Goal: Task Accomplishment & Management: Use online tool/utility

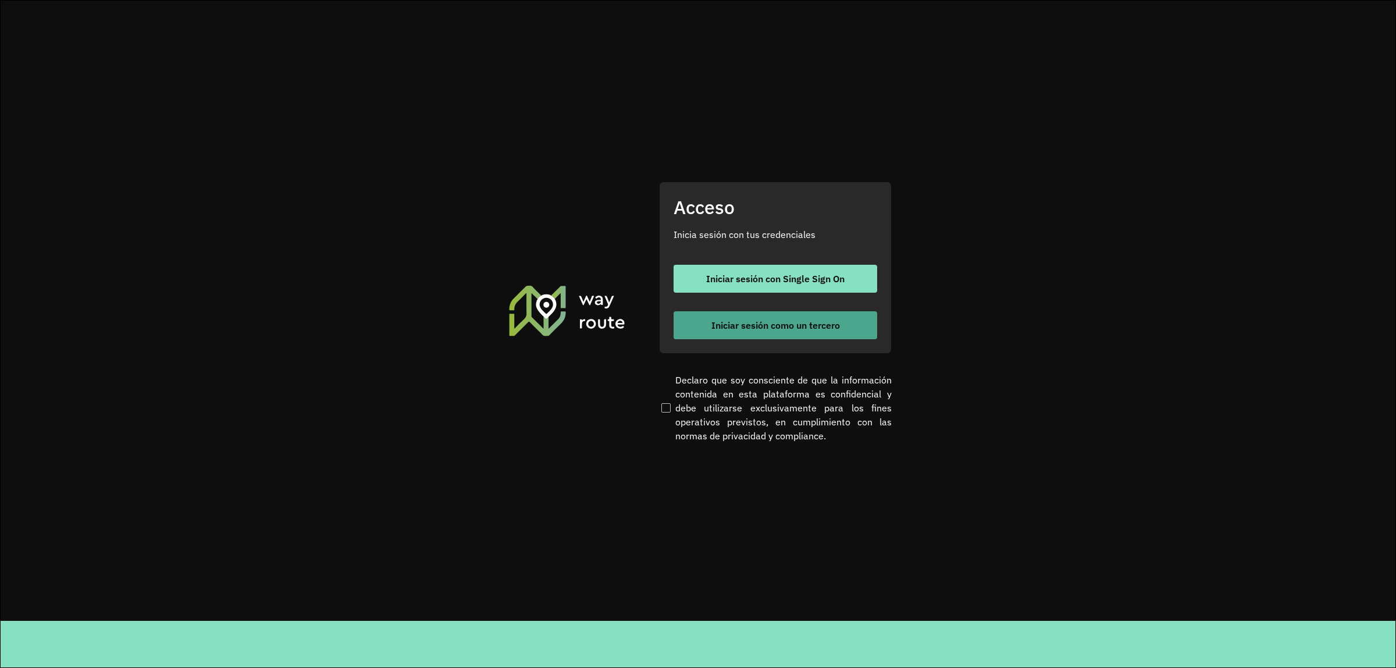
click at [737, 335] on button "Iniciar sesión como un tercero" at bounding box center [776, 325] width 204 height 28
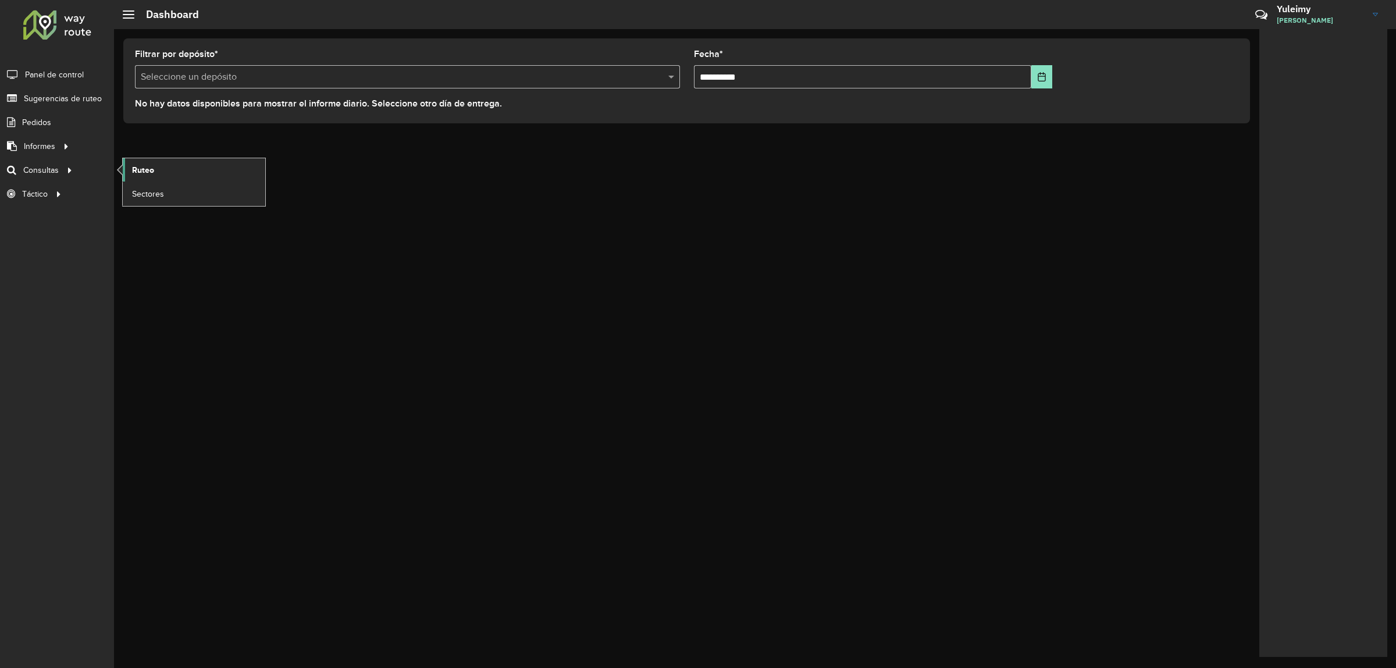
click at [129, 176] on link "Ruteo" at bounding box center [194, 169] width 143 height 23
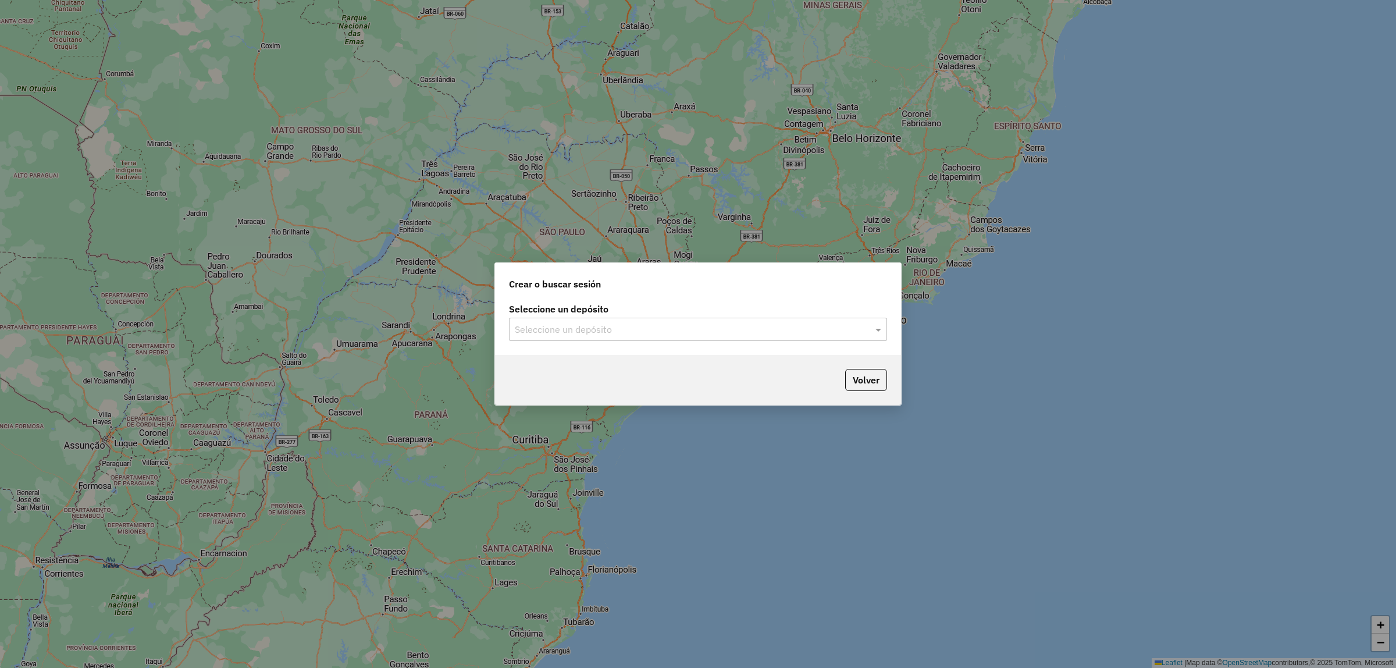
click at [612, 339] on div "Seleccione un depósito" at bounding box center [698, 329] width 378 height 23
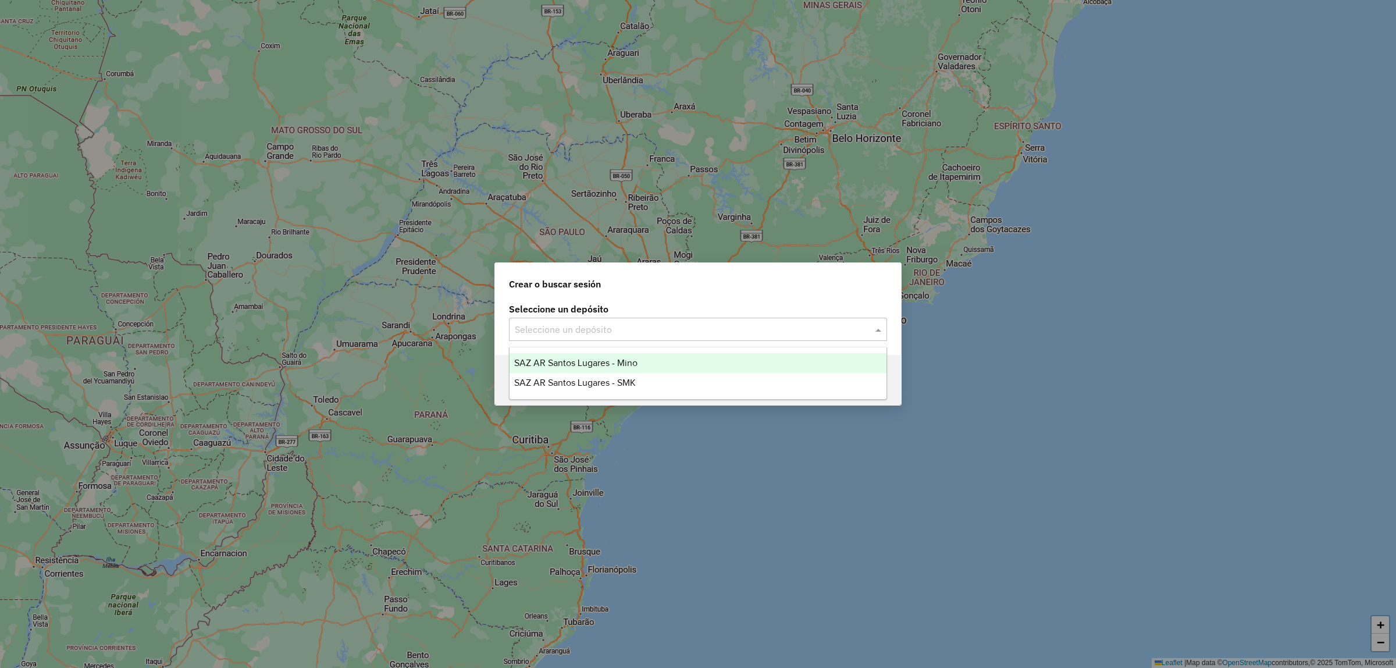
click at [612, 362] on span "SAZ AR Santos Lugares - Mino" at bounding box center [575, 363] width 123 height 10
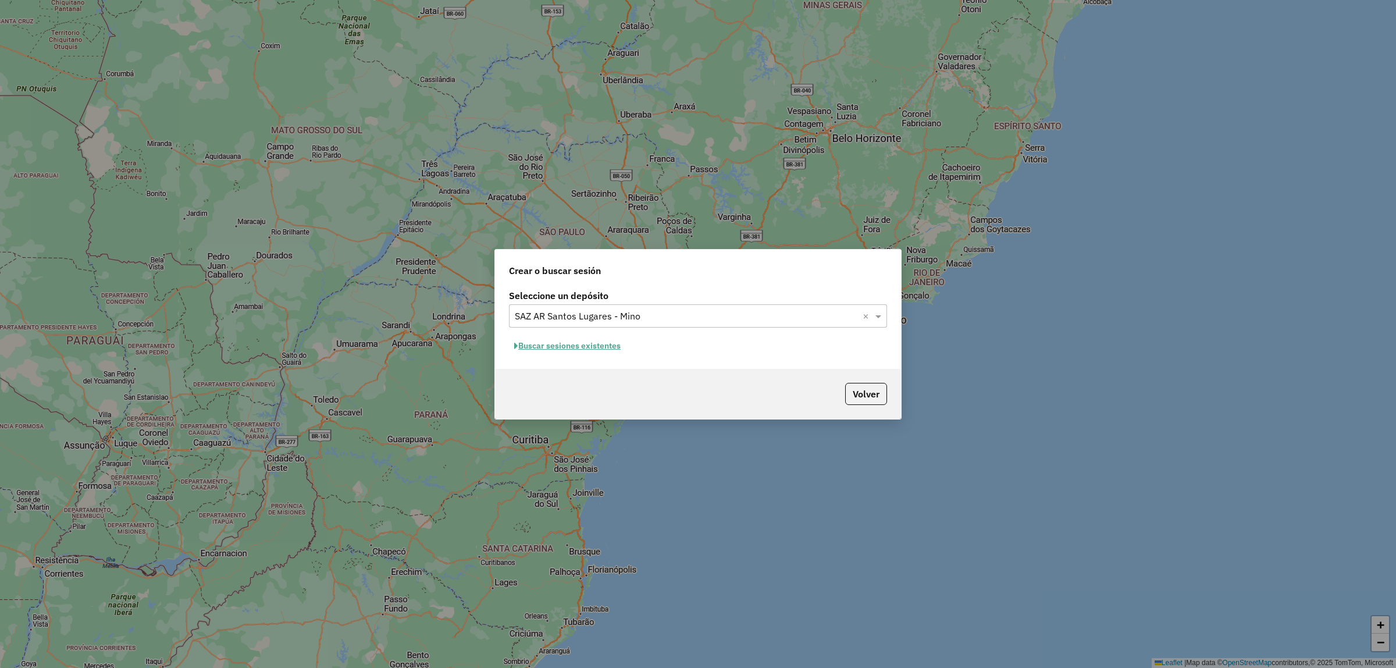
click at [611, 347] on button "Buscar sesiones existentes" at bounding box center [567, 346] width 117 height 18
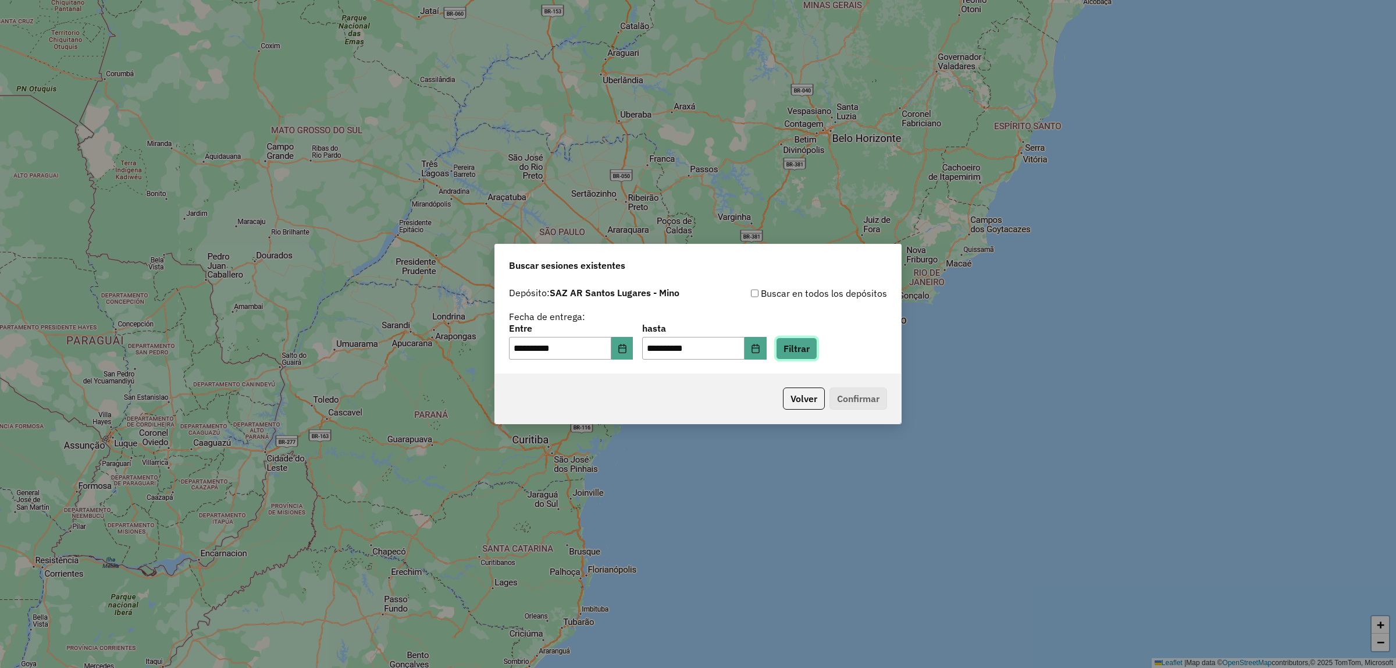
click at [815, 353] on button "Filtrar" at bounding box center [796, 348] width 41 height 22
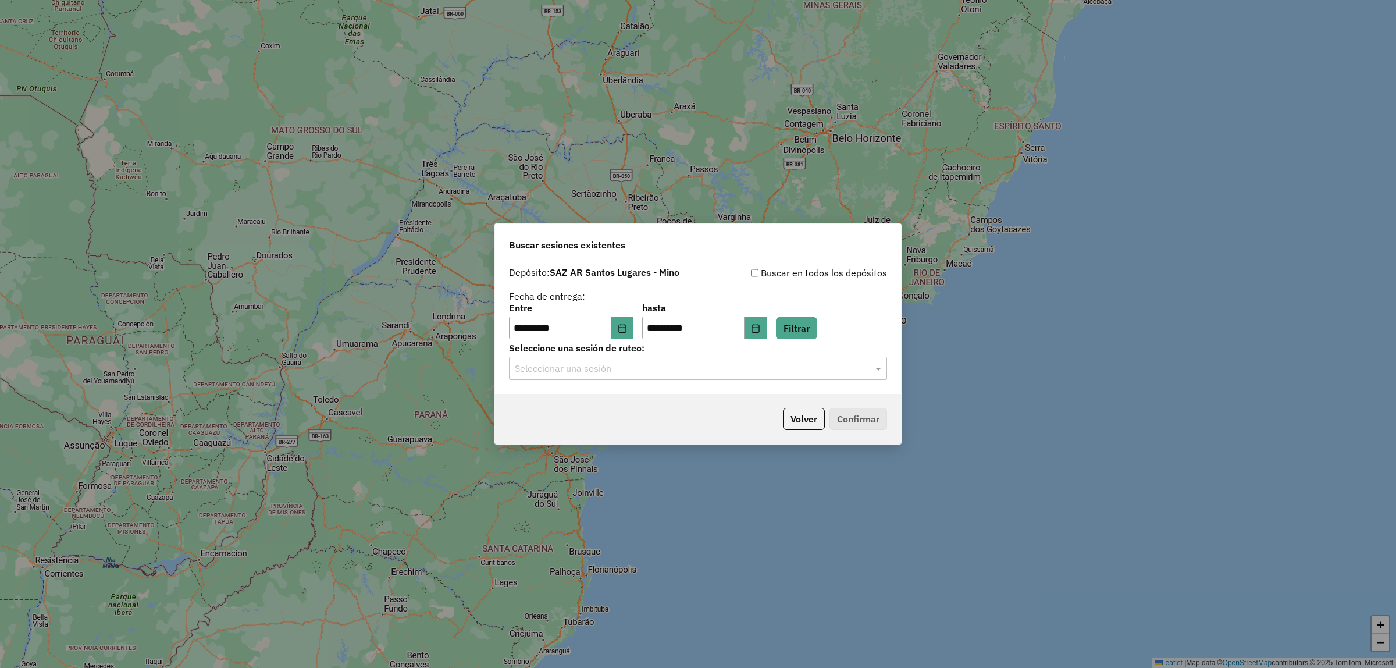
click at [699, 376] on div "Seleccionar una sesión" at bounding box center [698, 368] width 378 height 23
click at [646, 407] on div "1294701 - 15/10/2025 18:04" at bounding box center [698, 403] width 377 height 20
click at [864, 415] on button "Confirmar" at bounding box center [859, 419] width 58 height 22
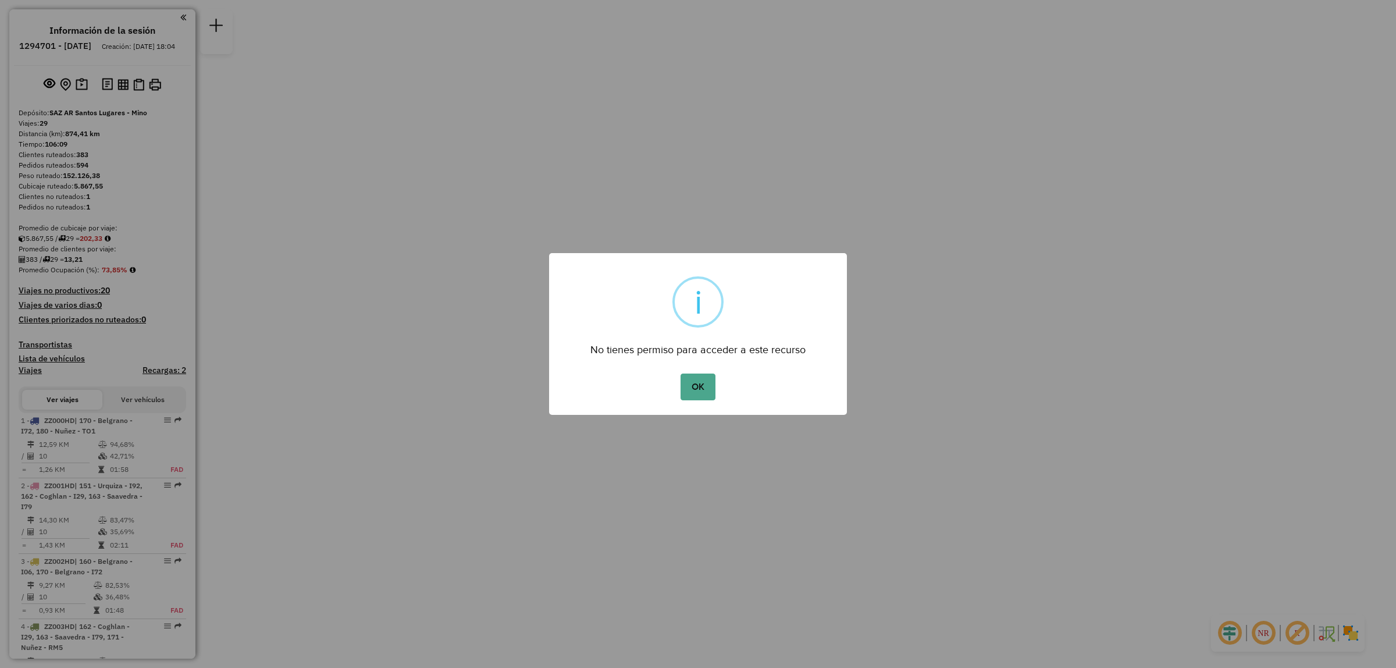
click at [719, 393] on div "OK No Cancel" at bounding box center [698, 387] width 298 height 33
drag, startPoint x: 664, startPoint y: 367, endPoint x: 678, endPoint y: 373, distance: 15.9
click at [666, 367] on div "× i No tienes permiso para acceder a este recurso OK No Cancel" at bounding box center [698, 334] width 298 height 162
click at [681, 374] on button "OK" at bounding box center [698, 387] width 34 height 27
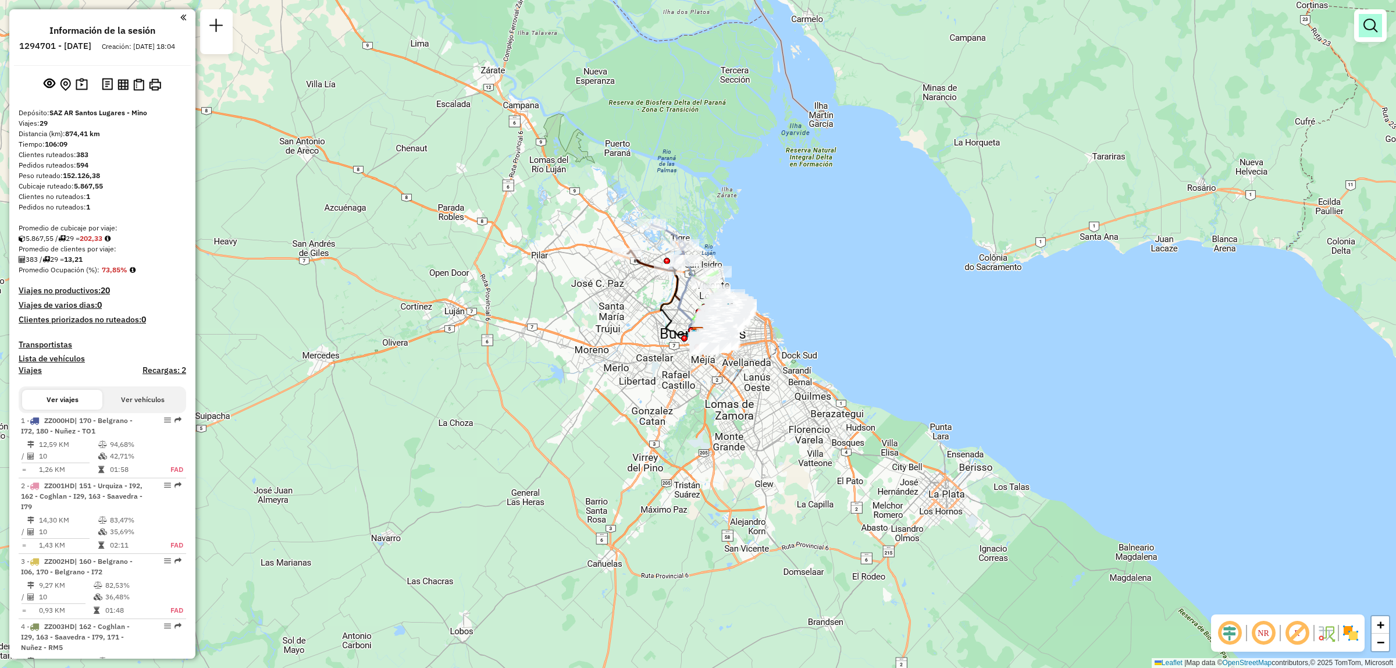
click at [1369, 32] on em at bounding box center [1371, 26] width 14 height 14
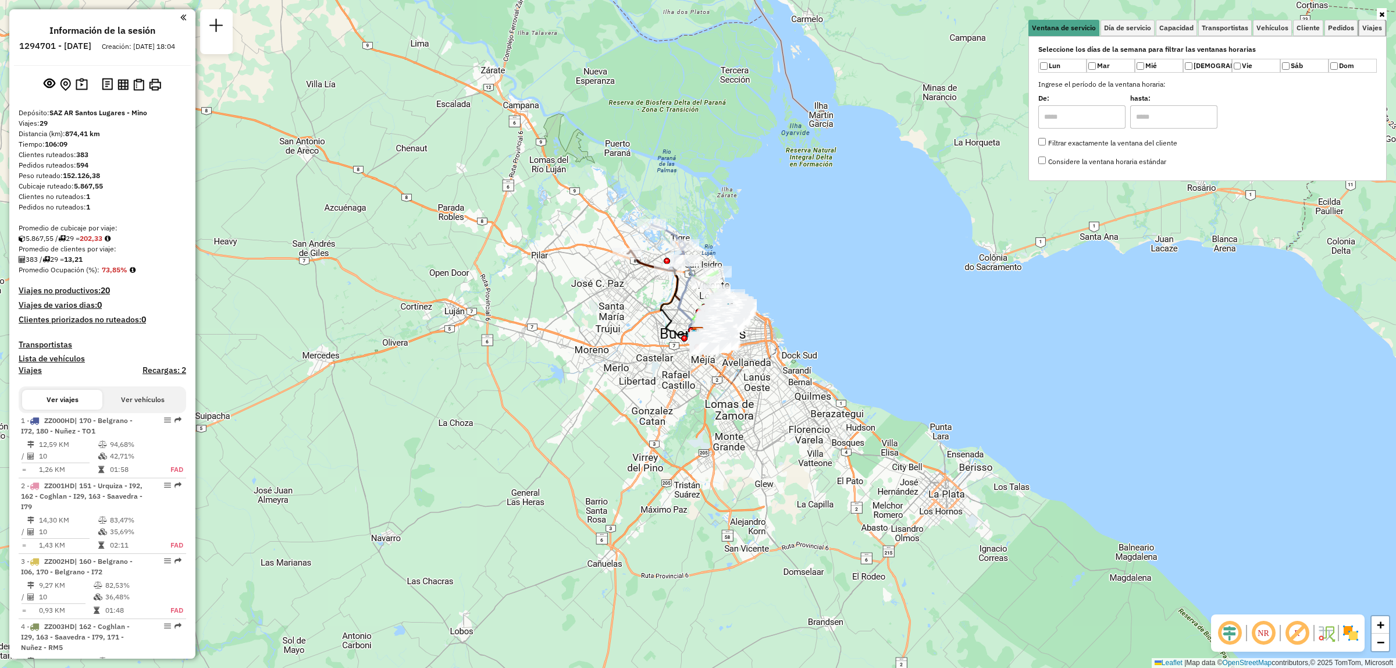
click at [1369, 31] on span "Viajes" at bounding box center [1373, 27] width 20 height 7
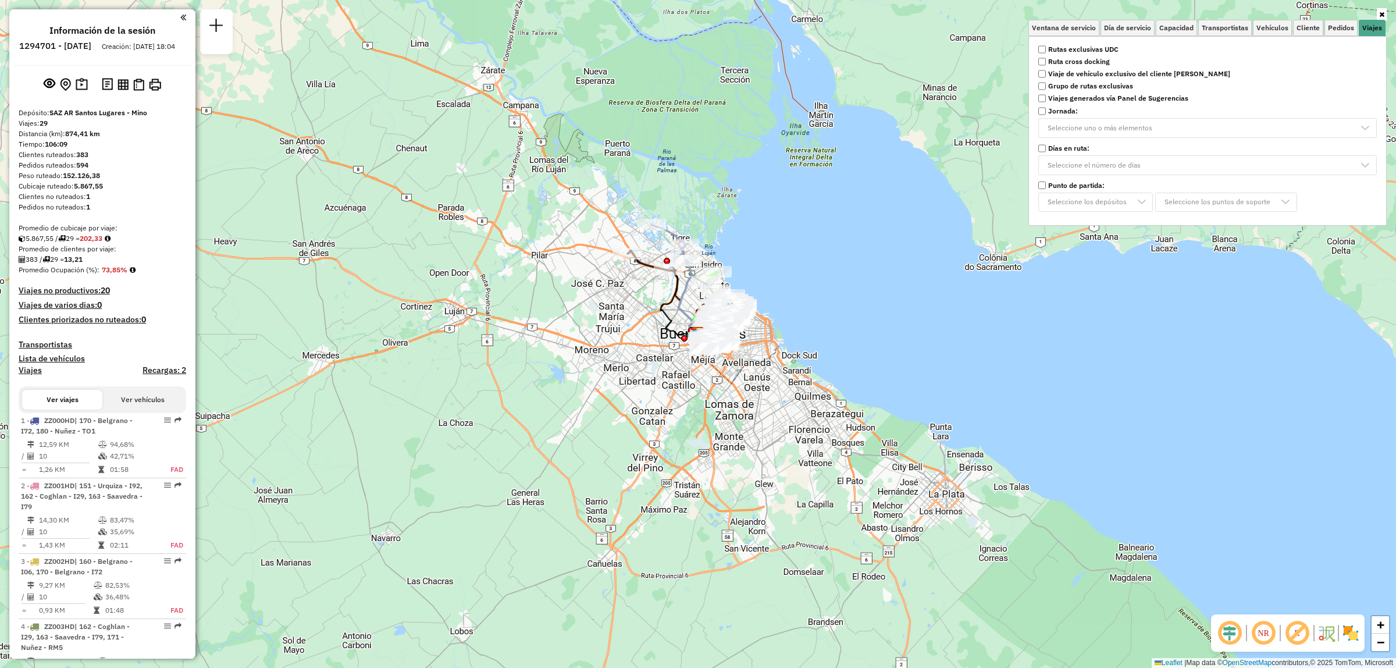
click at [1092, 51] on strong "Rutas exclusivas UDC" at bounding box center [1084, 49] width 70 height 10
click at [805, 280] on div "Limpiar filtros Ventana de servicio Día de servicio Capacidad Transportistas Ve…" at bounding box center [698, 334] width 1396 height 668
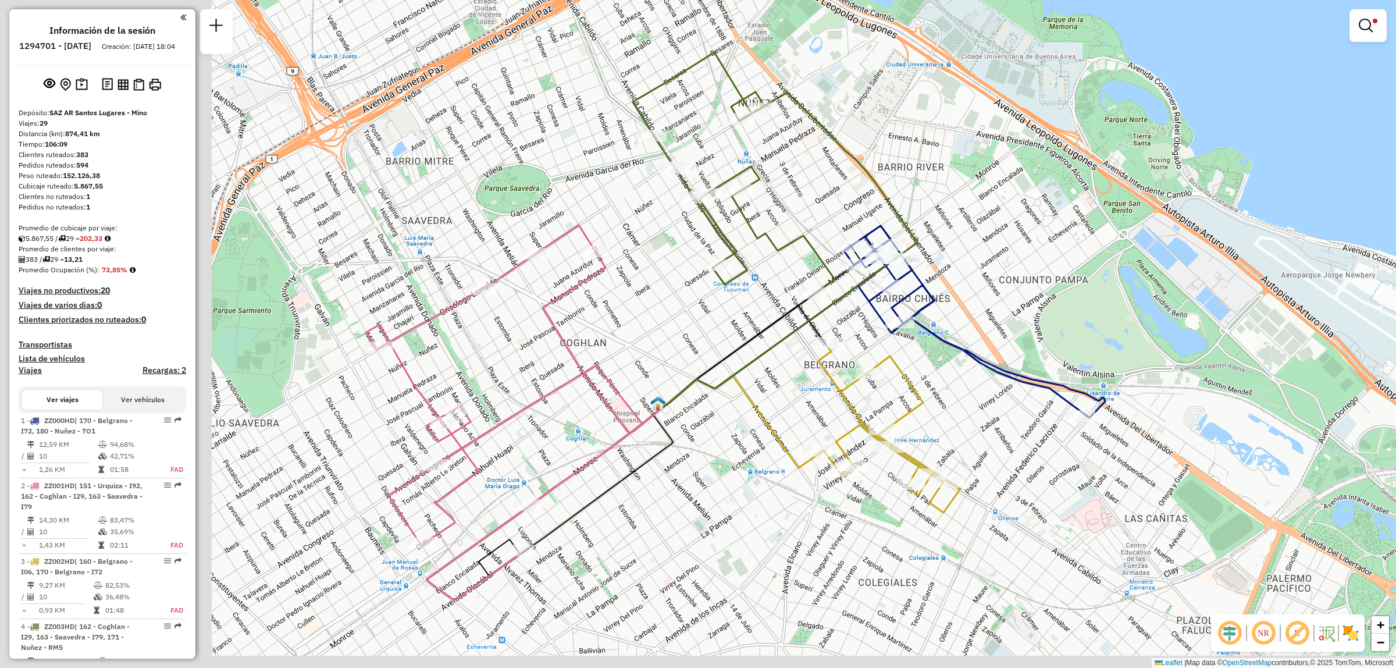
drag, startPoint x: 513, startPoint y: 380, endPoint x: 752, endPoint y: 295, distance: 253.8
click at [752, 295] on div "Limpiar filtros Ventana de servicio Día de servicio Capacidad Transportistas Ve…" at bounding box center [698, 334] width 1396 height 668
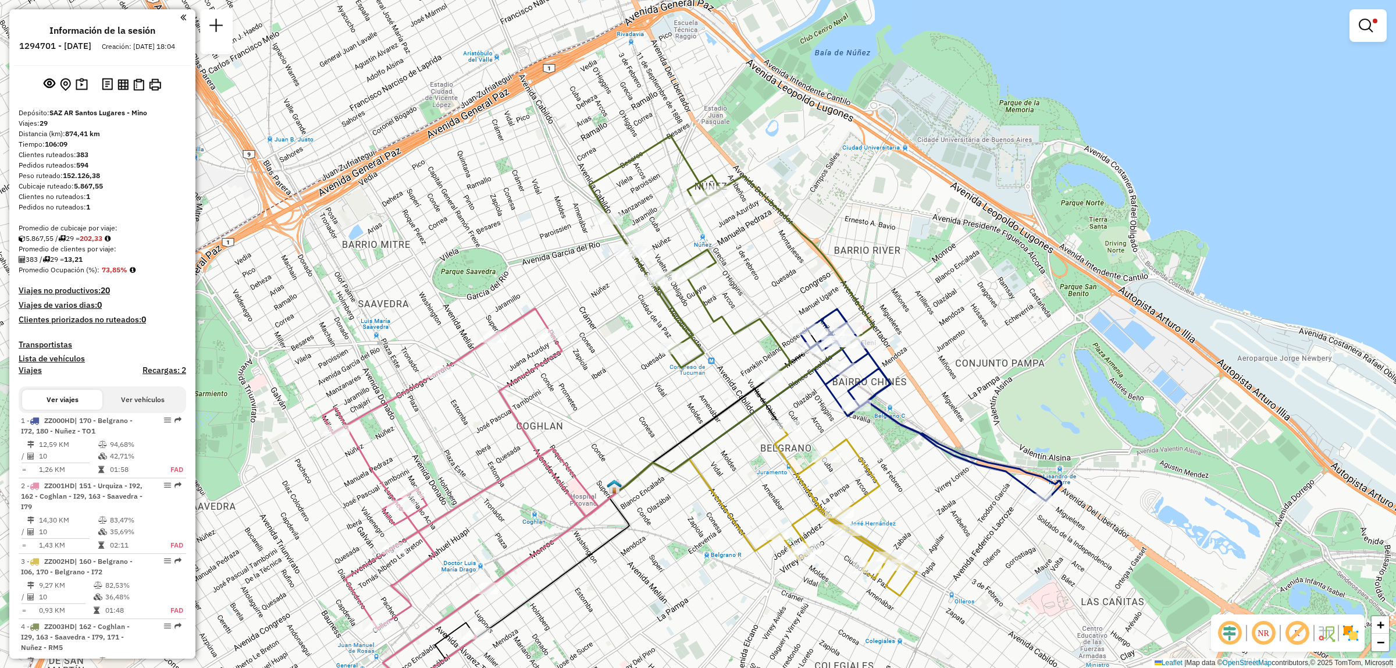
drag, startPoint x: 749, startPoint y: 301, endPoint x: 685, endPoint y: 415, distance: 130.8
click at [705, 454] on div "Limpiar filtros Ventana de servicio Día de servicio Capacidad Transportistas Ve…" at bounding box center [698, 334] width 1396 height 668
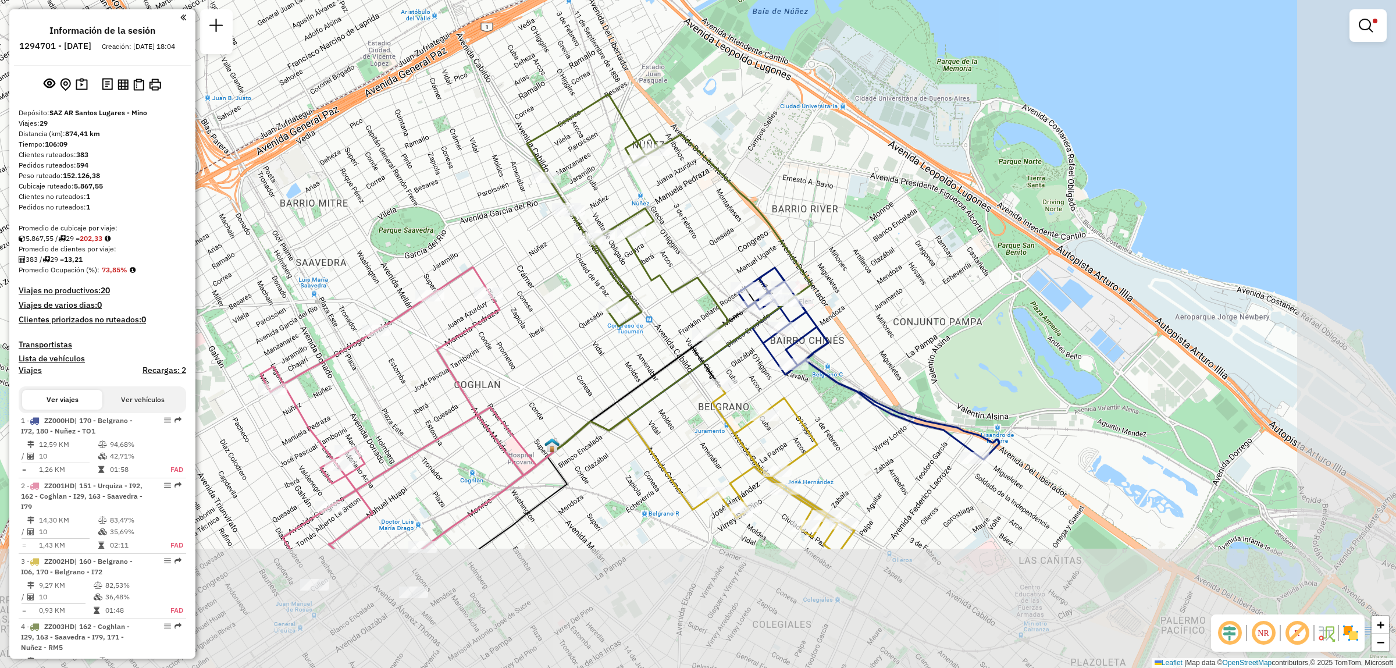
drag, startPoint x: 873, startPoint y: 575, endPoint x: 758, endPoint y: 381, distance: 225.7
click at [759, 382] on div "Limpiar filtros Ventana de servicio Día de servicio Capacidad Transportistas Ve…" at bounding box center [698, 334] width 1396 height 668
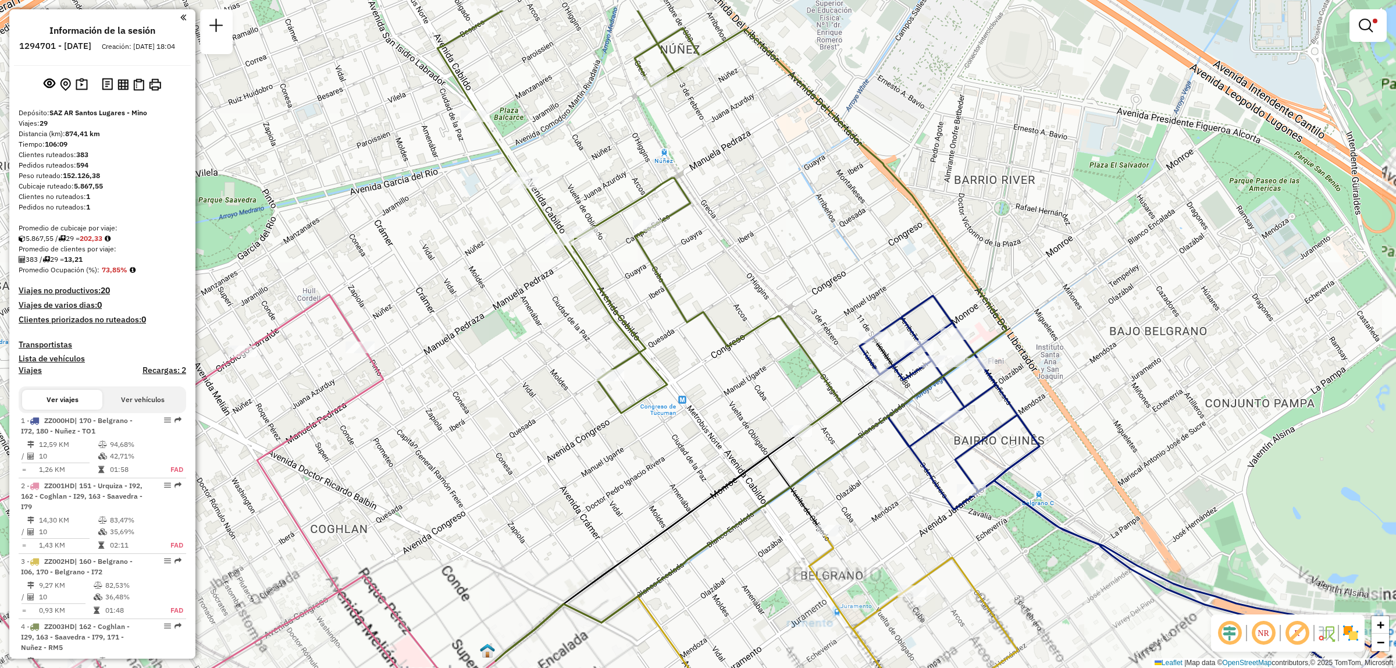
drag, startPoint x: 649, startPoint y: 243, endPoint x: 659, endPoint y: 321, distance: 78.7
click at [659, 321] on div "Limpiar filtros Ventana de servicio Día de servicio Capacidad Transportistas Ve…" at bounding box center [698, 334] width 1396 height 668
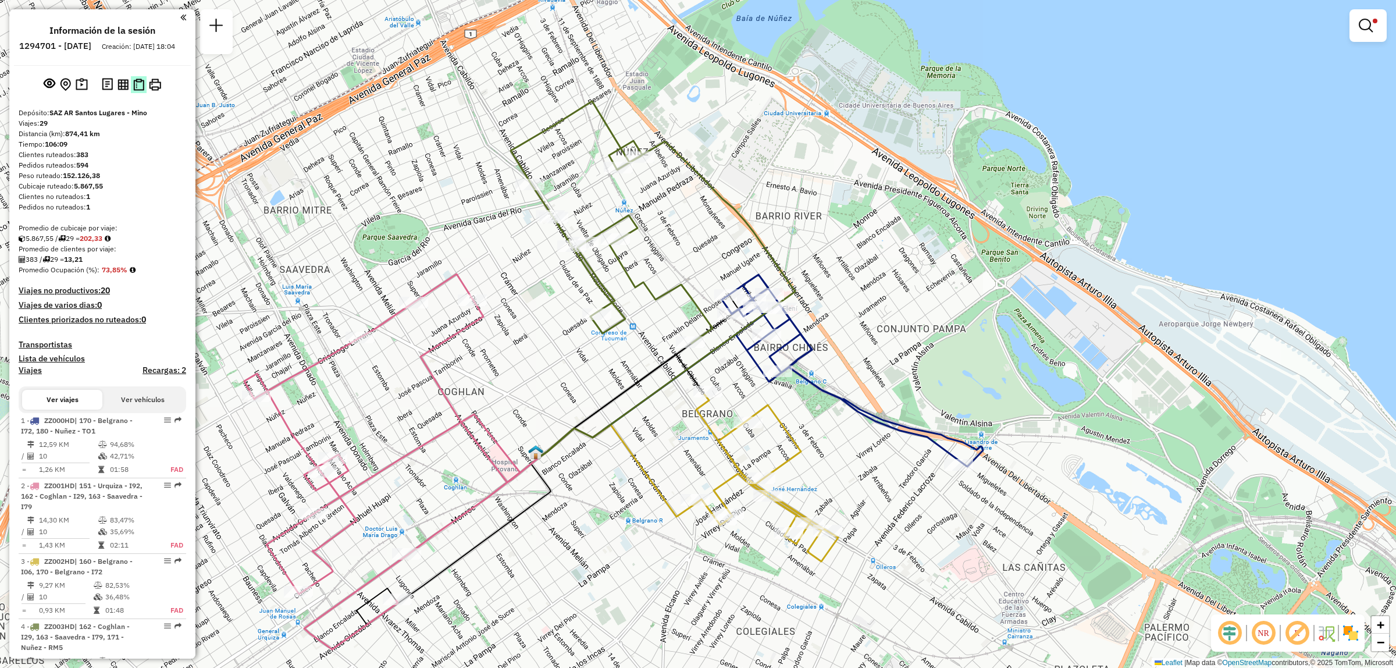
click at [137, 91] on img at bounding box center [138, 85] width 11 height 12
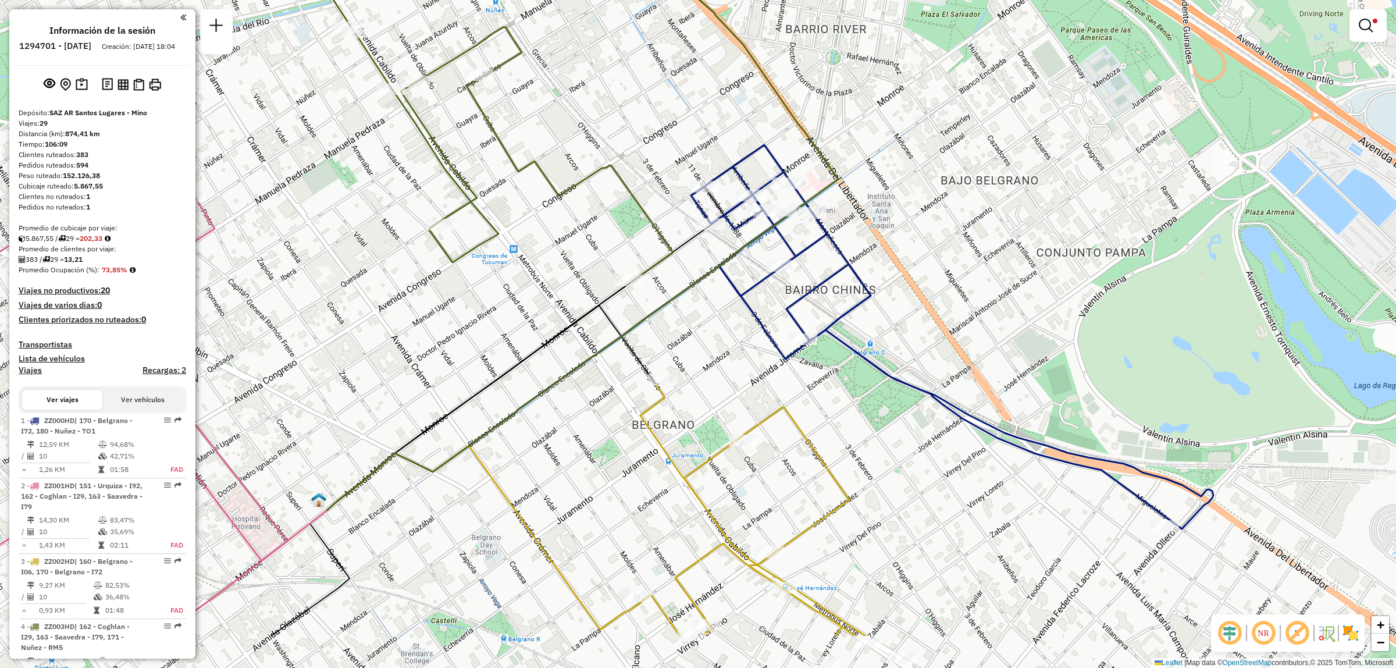
drag, startPoint x: 492, startPoint y: 371, endPoint x: 435, endPoint y: 204, distance: 177.0
click at [466, 294] on div "Limpiar filtros Ventana de servicio Día de servicio Capacidad Transportistas Ve…" at bounding box center [698, 334] width 1396 height 668
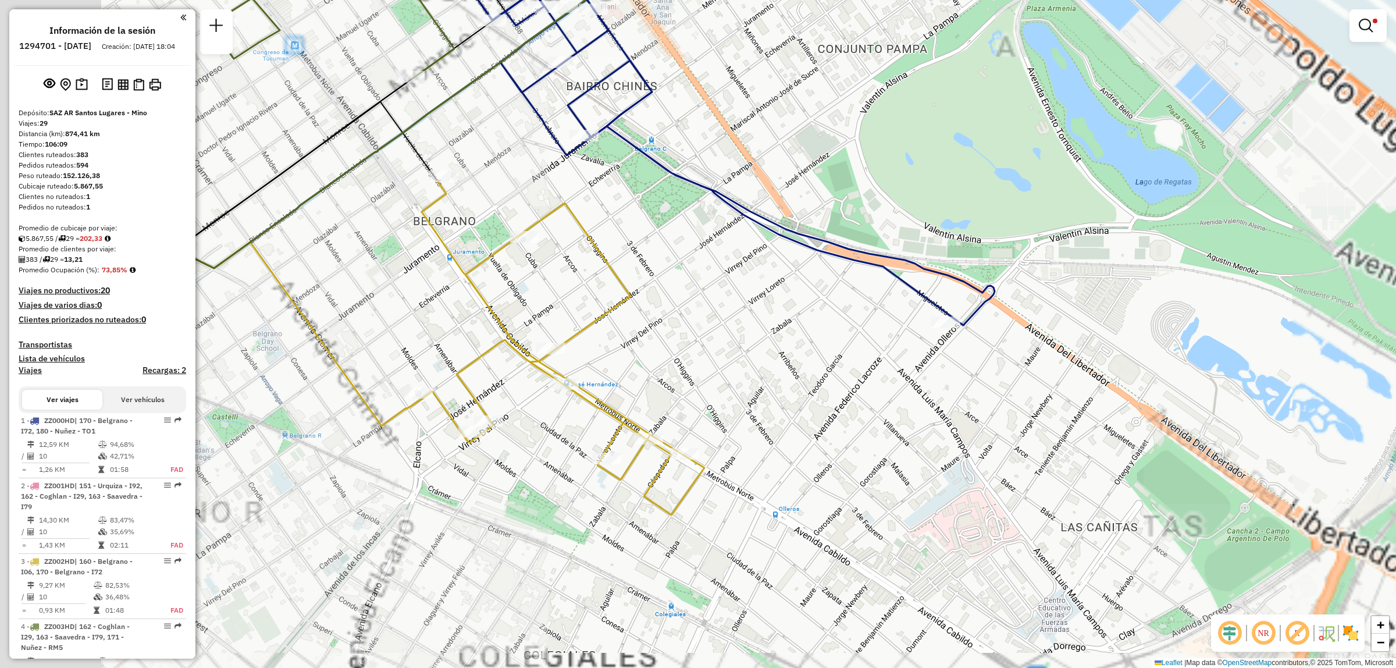
drag, startPoint x: 1004, startPoint y: 393, endPoint x: 1019, endPoint y: 388, distance: 15.8
click at [1018, 390] on div "Limpiar filtros Ventana de servicio Día de servicio Capacidad Transportistas Ve…" at bounding box center [698, 334] width 1396 height 668
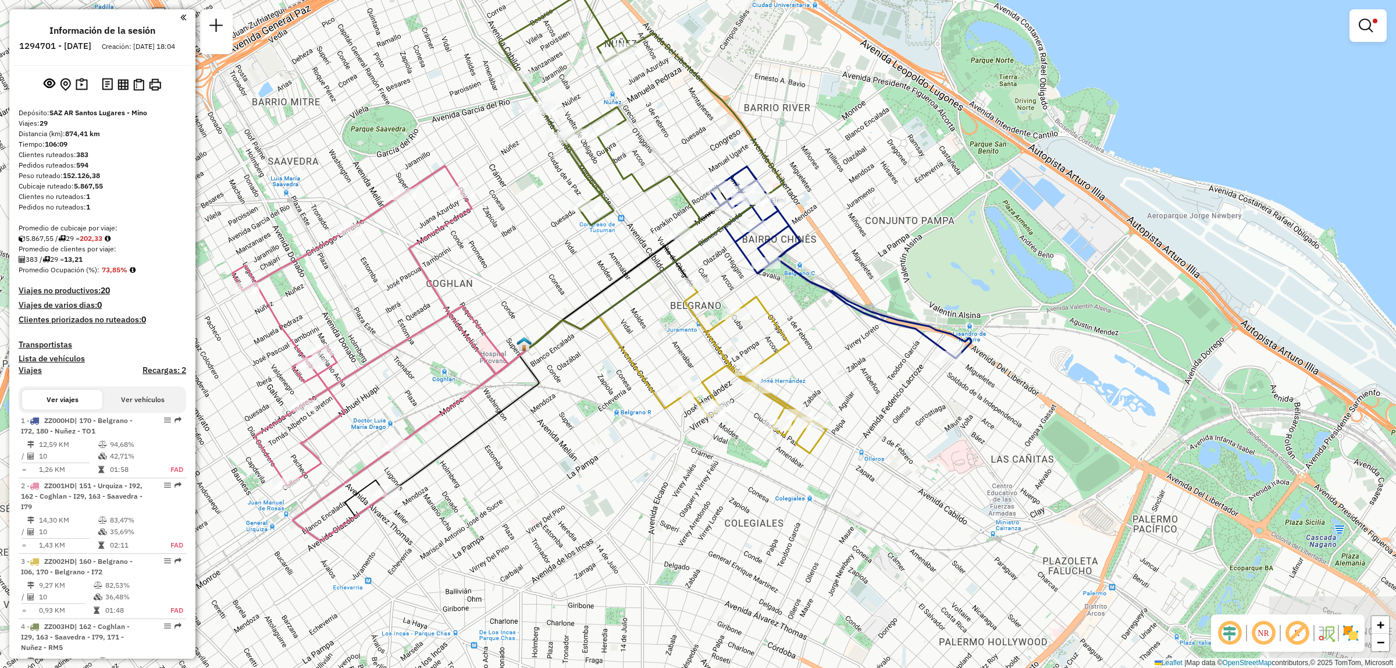
drag, startPoint x: 854, startPoint y: 348, endPoint x: 897, endPoint y: 365, distance: 47.0
click at [892, 367] on div "Limpiar filtros Ventana de servicio Día de servicio Capacidad Transportistas Ve…" at bounding box center [698, 334] width 1396 height 668
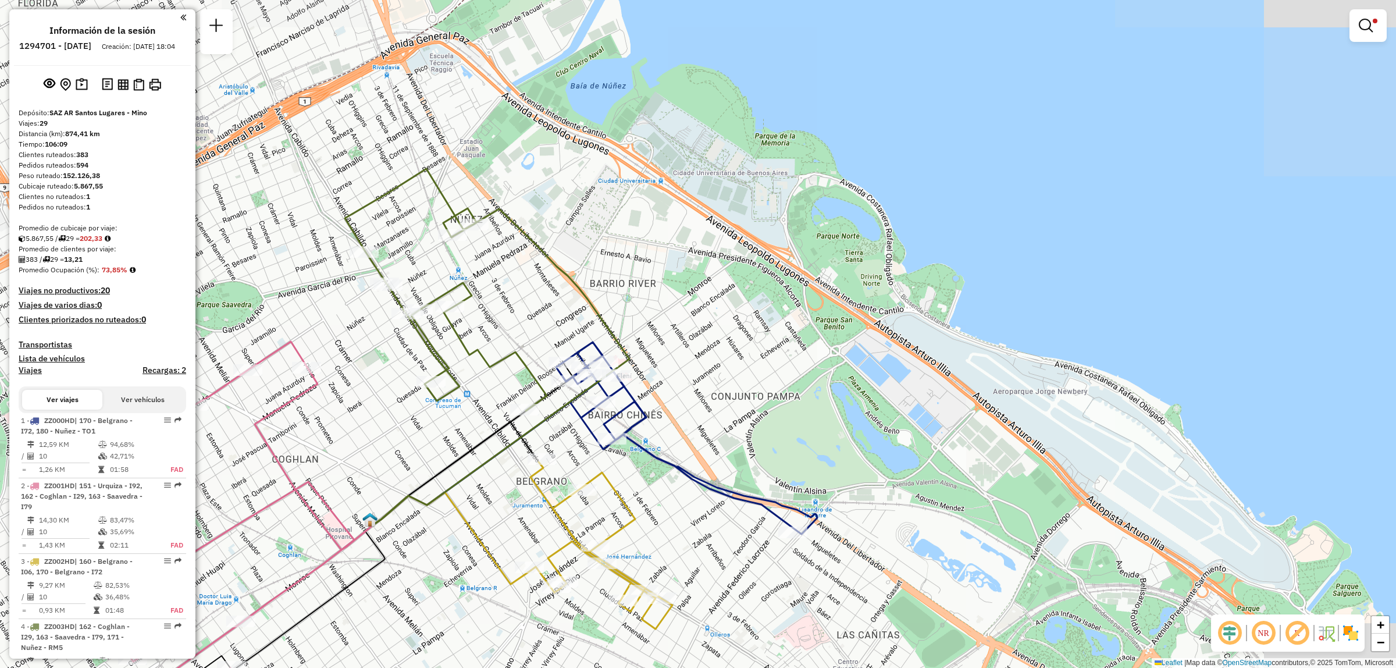
drag, startPoint x: 671, startPoint y: 300, endPoint x: 452, endPoint y: 441, distance: 261.0
click at [452, 441] on div "Limpiar filtros Ventana de servicio Día de servicio Capacidad Transportistas Ve…" at bounding box center [698, 334] width 1396 height 668
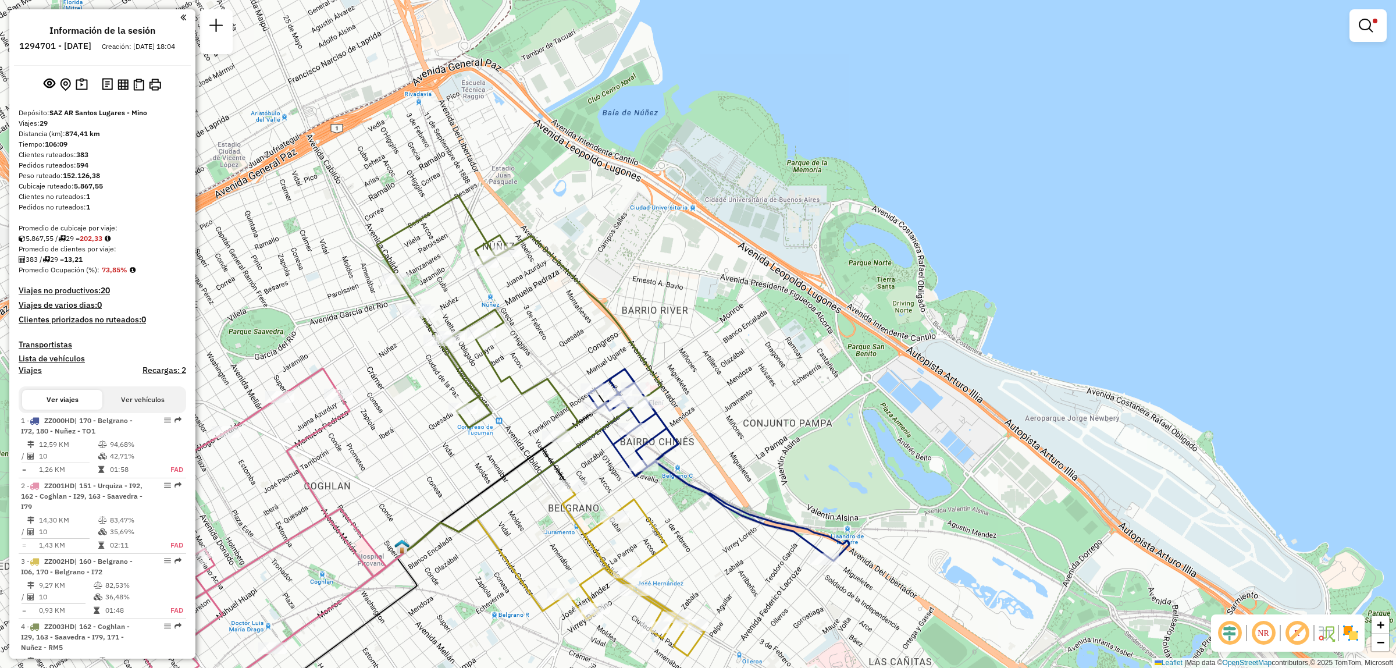
drag, startPoint x: 464, startPoint y: 484, endPoint x: 496, endPoint y: 511, distance: 42.1
click at [496, 511] on icon at bounding box center [533, 393] width 255 height 315
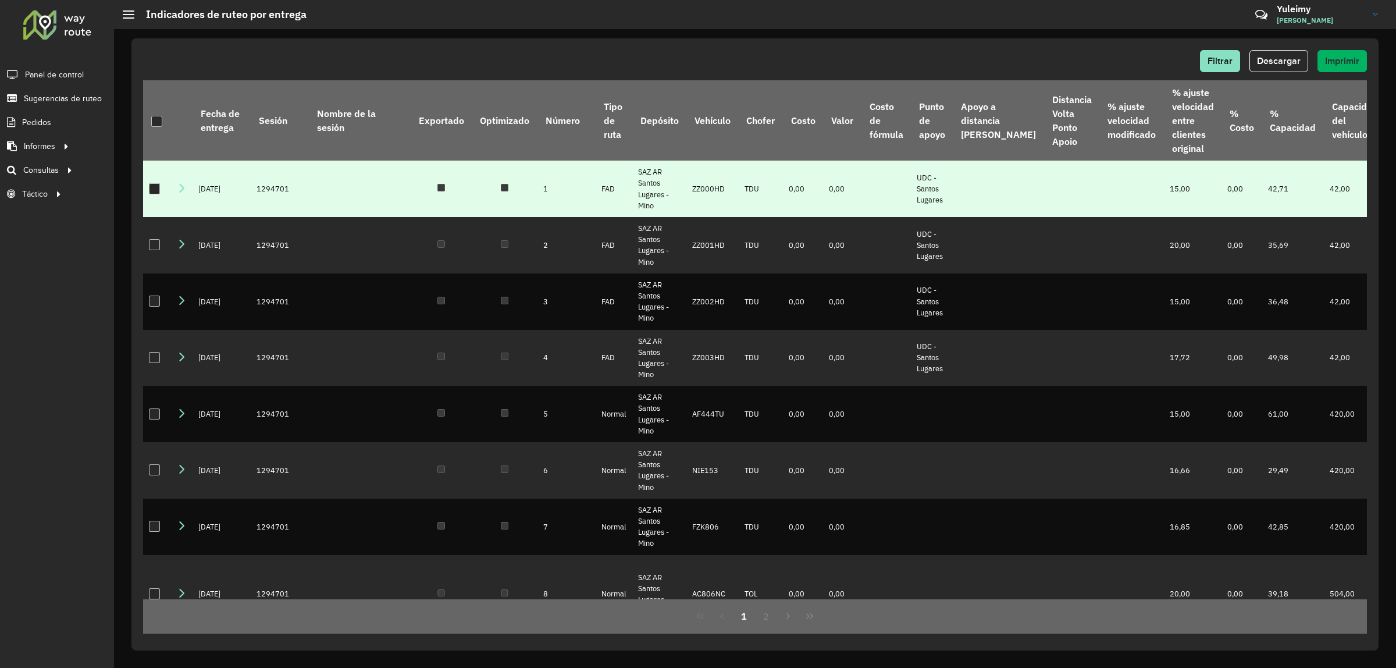
click at [157, 183] on div at bounding box center [154, 188] width 11 height 11
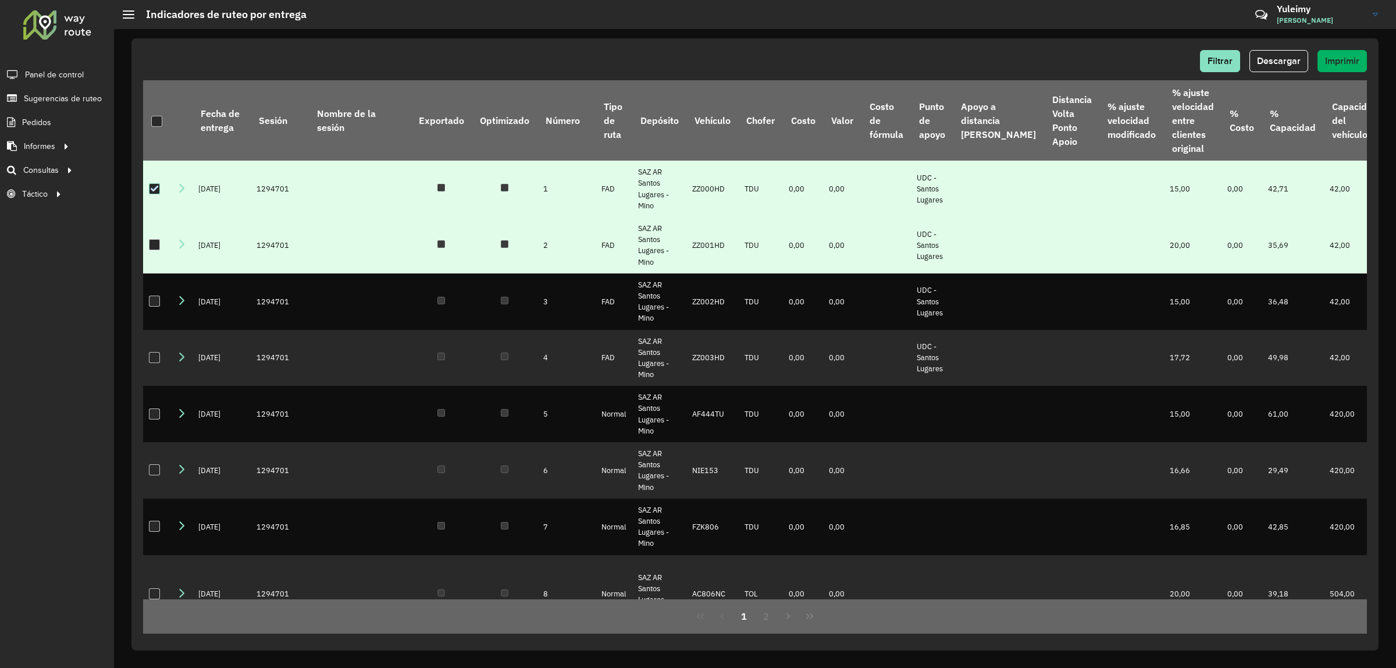
click at [156, 248] on div at bounding box center [154, 244] width 11 height 11
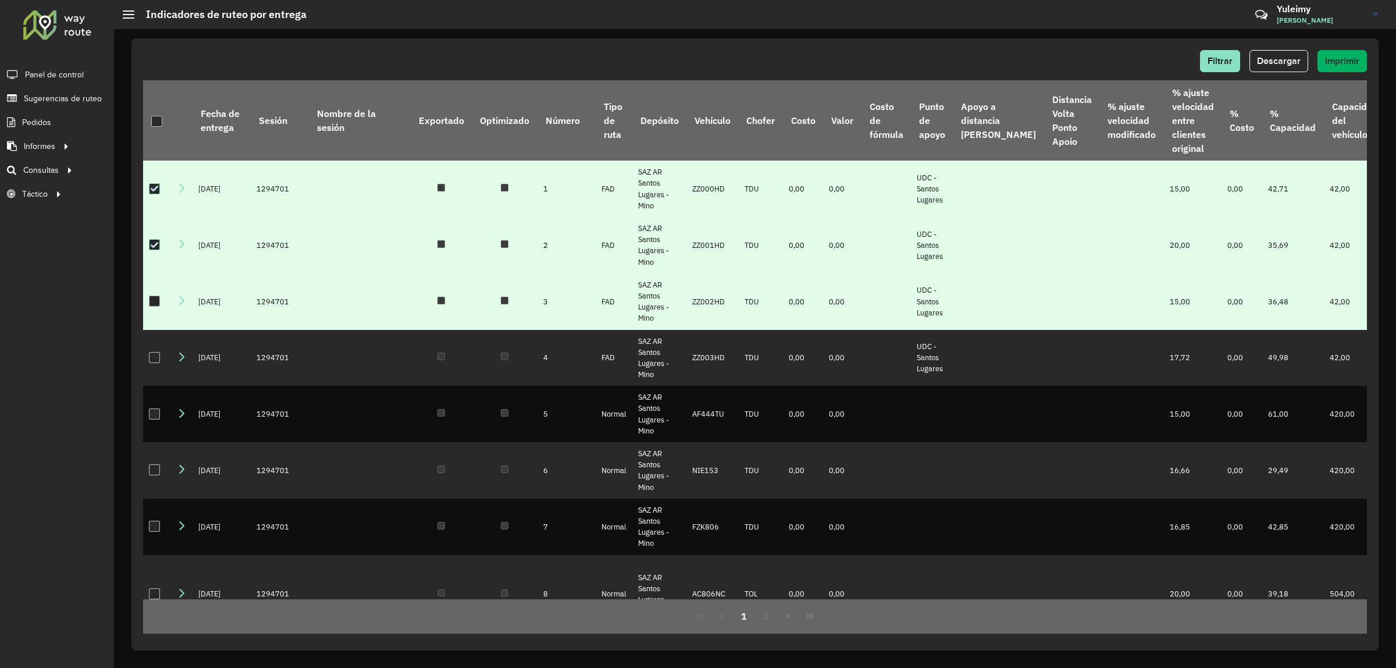
click at [155, 307] on div at bounding box center [154, 301] width 11 height 11
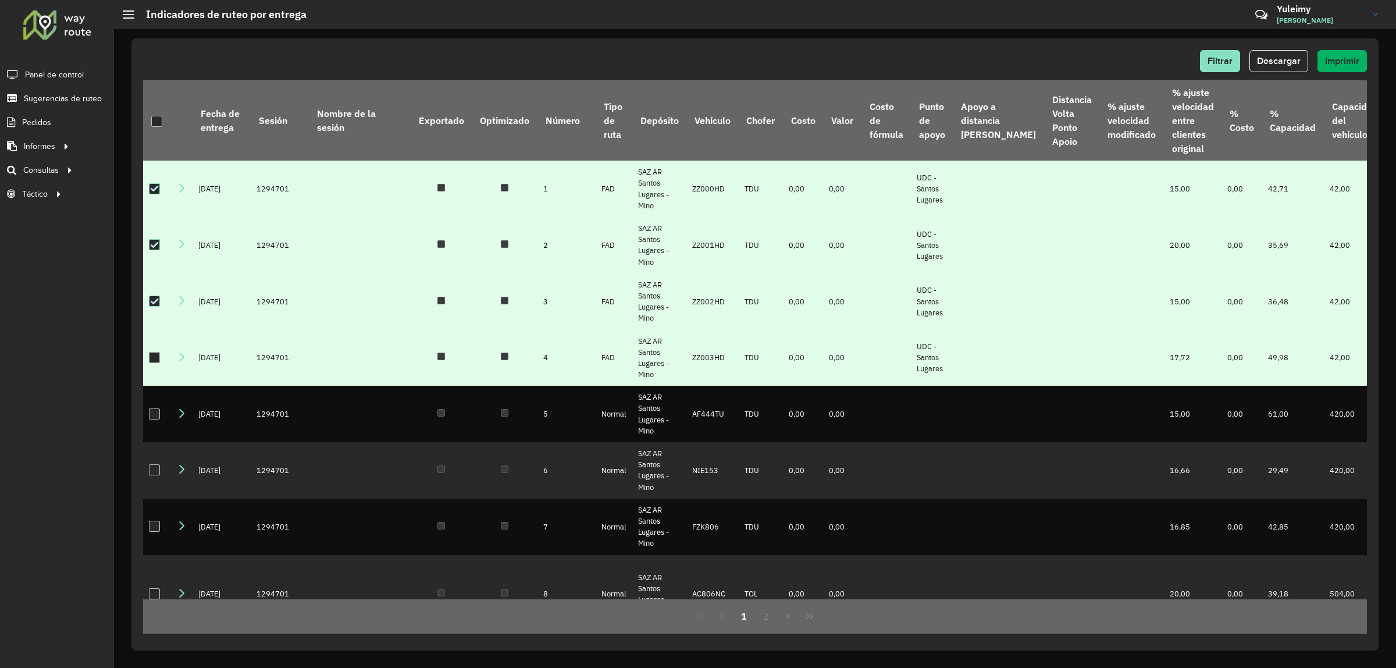
click at [157, 363] on div at bounding box center [154, 357] width 11 height 11
click at [1279, 58] on span "Descargar" at bounding box center [1279, 61] width 44 height 10
